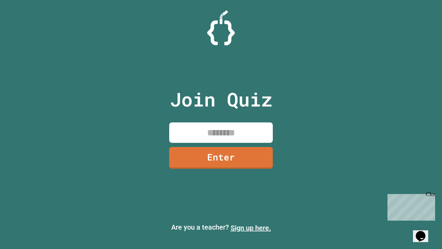
click at [251, 228] on link "Sign up here." at bounding box center [251, 227] width 40 height 8
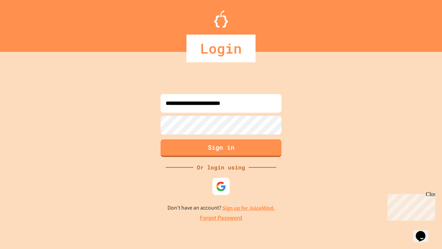
type input "**********"
